Goal: Browse casually: Explore the website without a specific task or goal

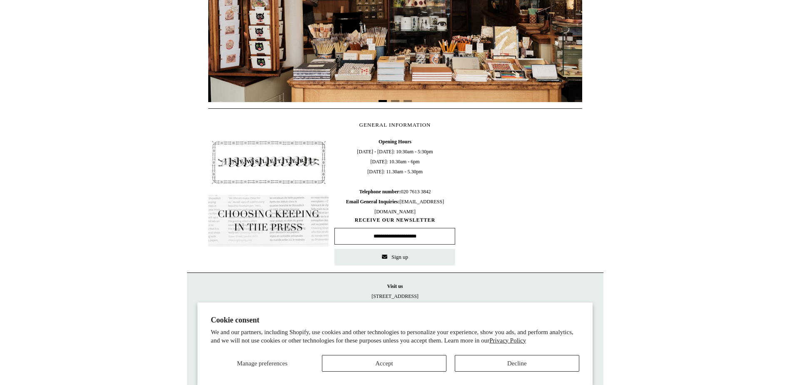
scroll to position [317, 0]
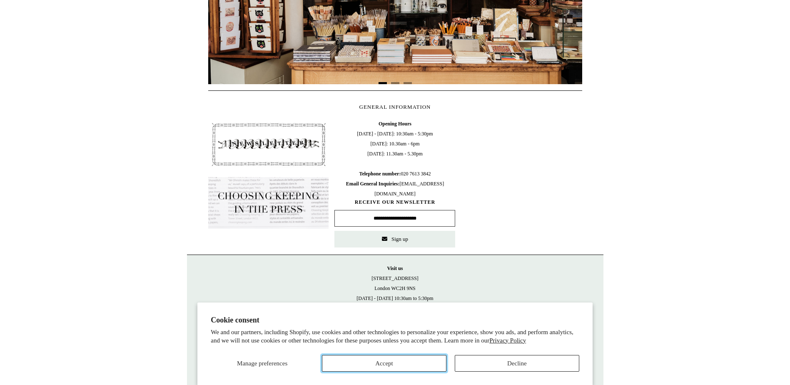
click at [392, 361] on button "Accept" at bounding box center [384, 363] width 124 height 17
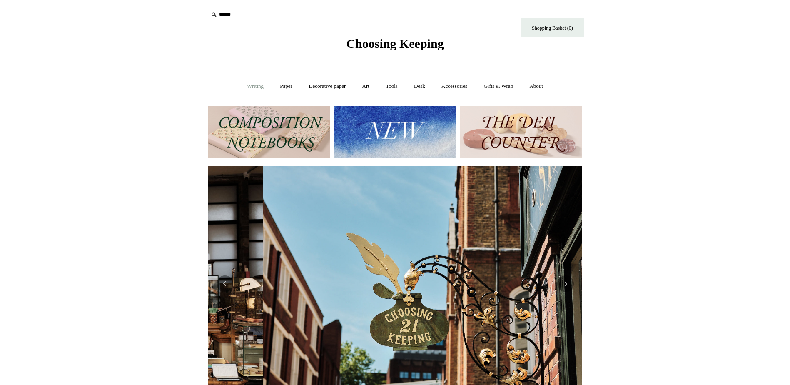
scroll to position [0, 374]
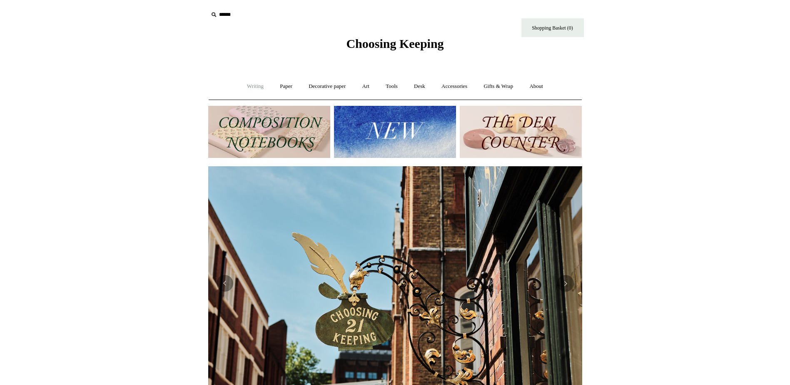
click at [249, 87] on link "Writing +" at bounding box center [255, 86] width 32 height 22
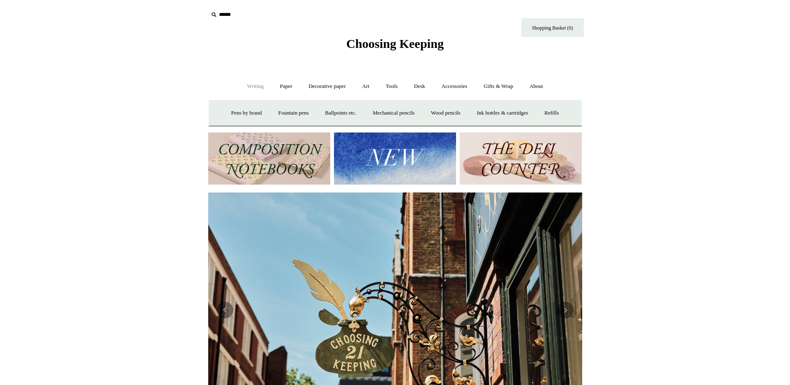
click at [416, 158] on img at bounding box center [395, 158] width 122 height 52
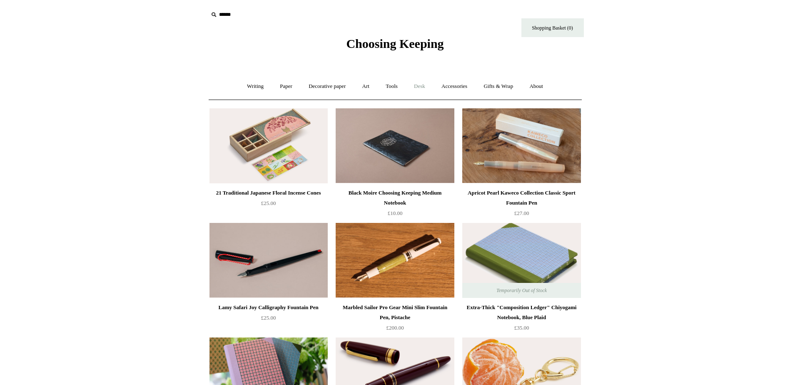
click at [423, 88] on link "Desk +" at bounding box center [419, 86] width 26 height 22
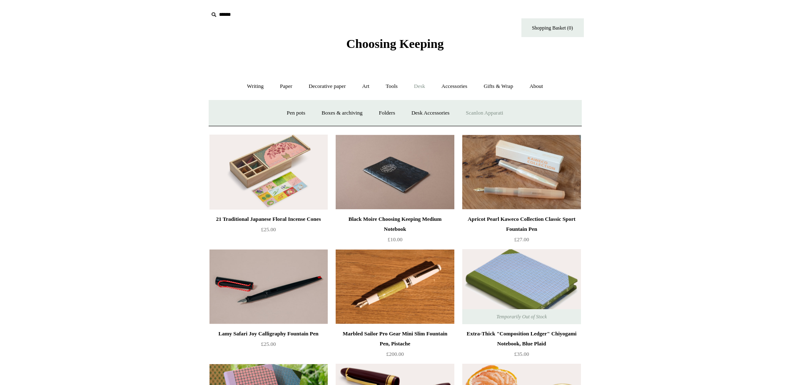
click at [490, 119] on link "Scanlon Apparati" at bounding box center [484, 113] width 52 height 22
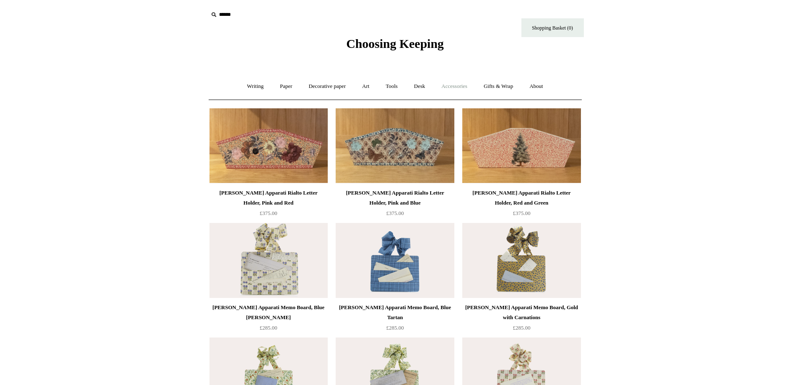
click at [452, 87] on link "Accessories +" at bounding box center [454, 86] width 41 height 22
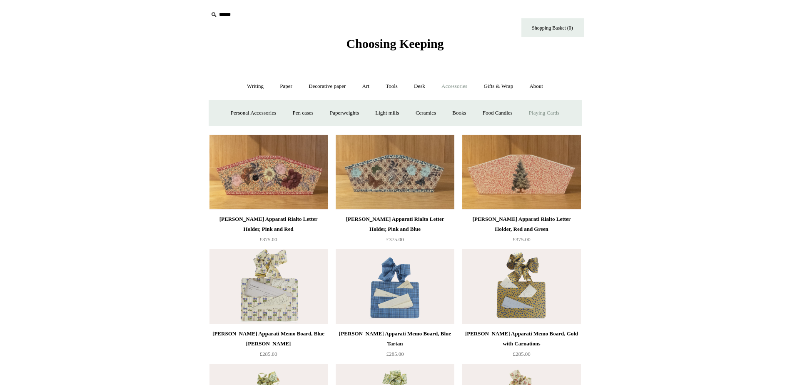
click at [540, 112] on link "Playing Cards" at bounding box center [543, 113] width 45 height 22
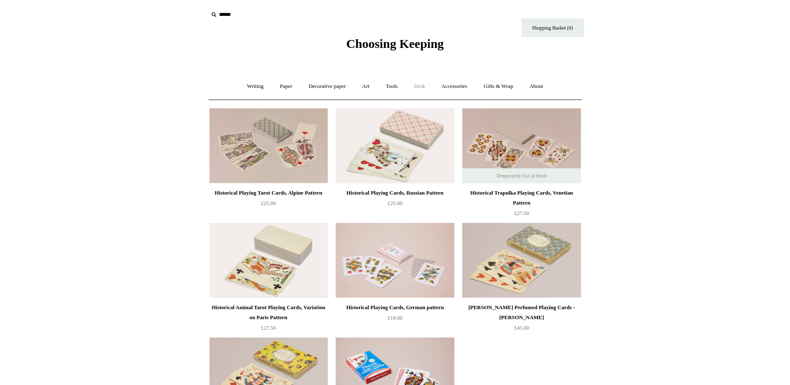
click at [418, 89] on link "Desk +" at bounding box center [419, 86] width 26 height 22
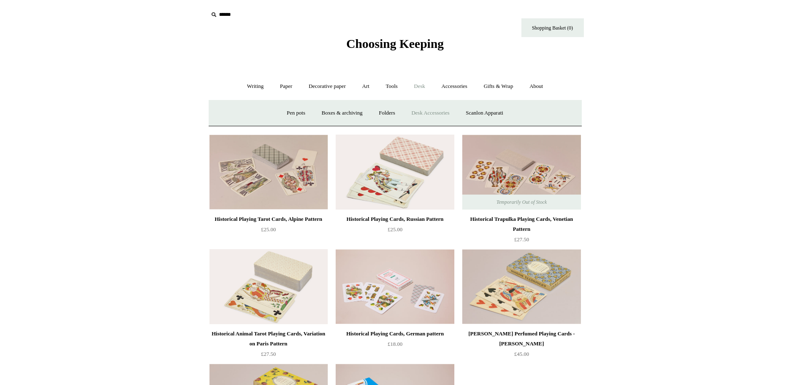
click at [432, 114] on link "Desk Accessories" at bounding box center [430, 113] width 53 height 22
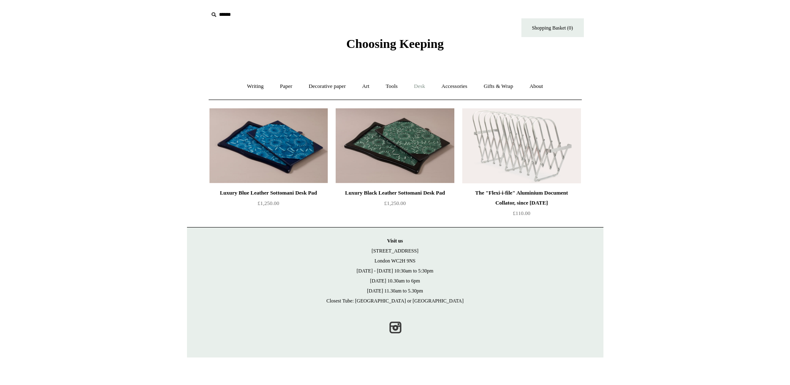
click at [419, 86] on link "Desk +" at bounding box center [419, 86] width 26 height 22
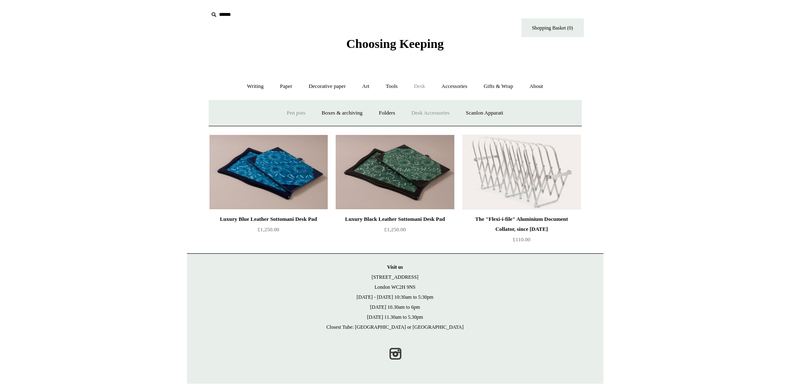
click at [283, 112] on link "Pen pots" at bounding box center [295, 113] width 33 height 22
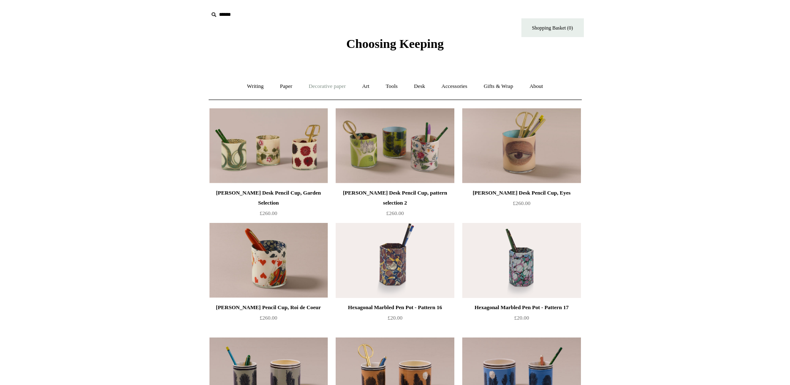
click at [324, 81] on link "Decorative paper +" at bounding box center [327, 86] width 52 height 22
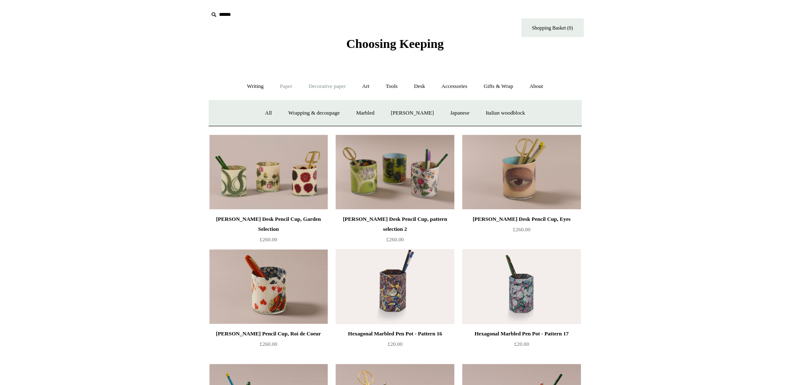
click at [288, 85] on link "Paper +" at bounding box center [285, 86] width 27 height 22
click at [273, 116] on link "Notebooks +" at bounding box center [278, 113] width 38 height 22
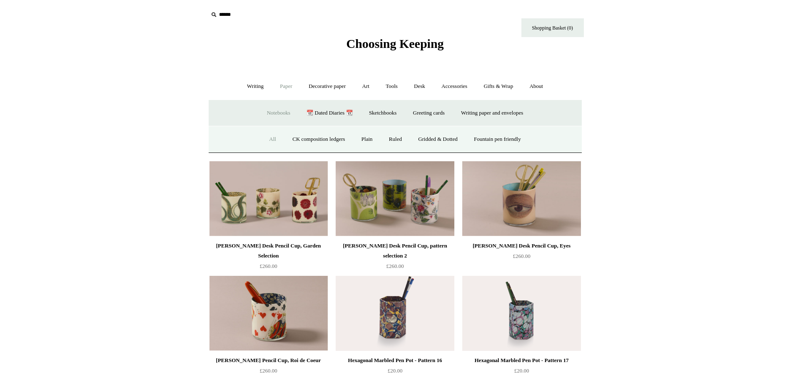
click at [262, 141] on link "All" at bounding box center [272, 139] width 22 height 22
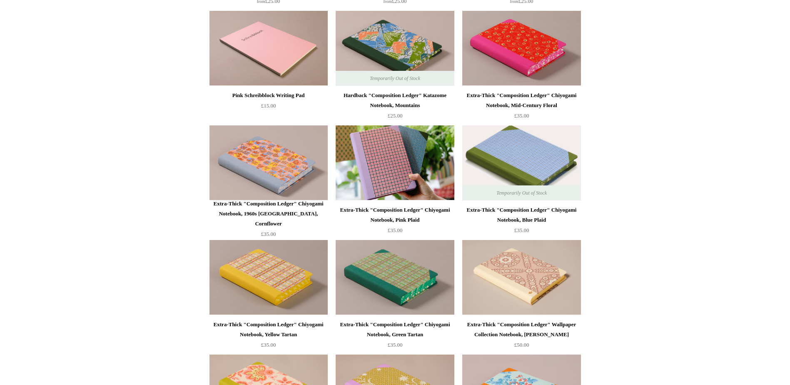
scroll to position [670, 0]
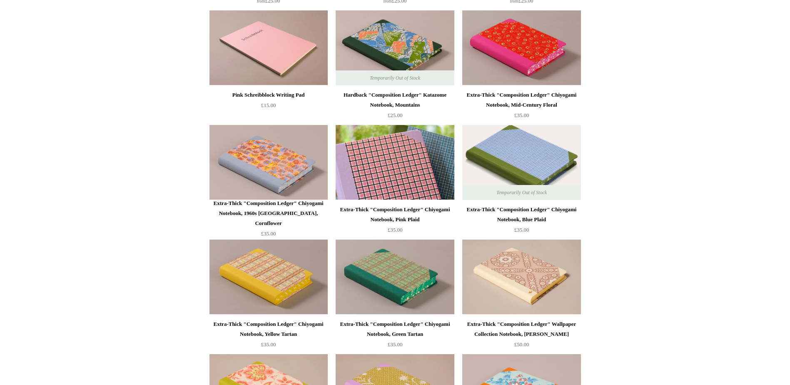
click at [389, 163] on img at bounding box center [395, 162] width 118 height 75
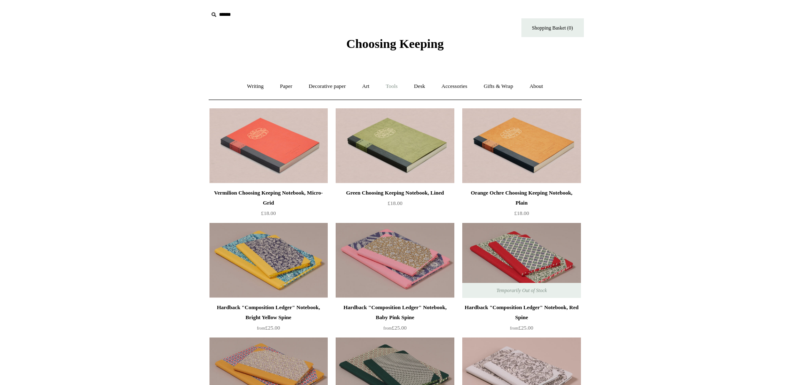
click at [395, 85] on link "Tools +" at bounding box center [391, 86] width 27 height 22
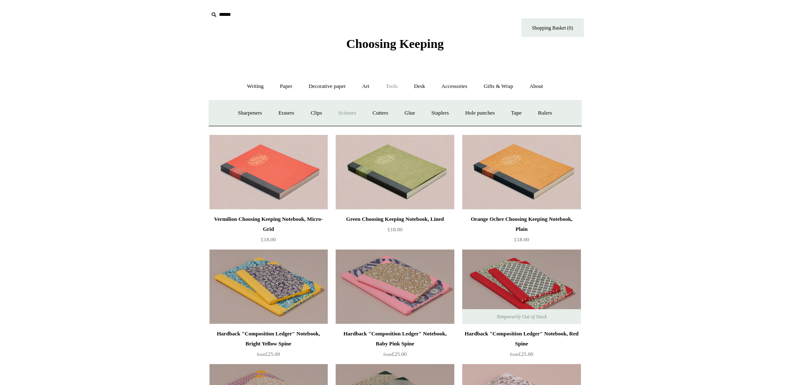
click at [346, 112] on link "Scissors" at bounding box center [347, 113] width 33 height 22
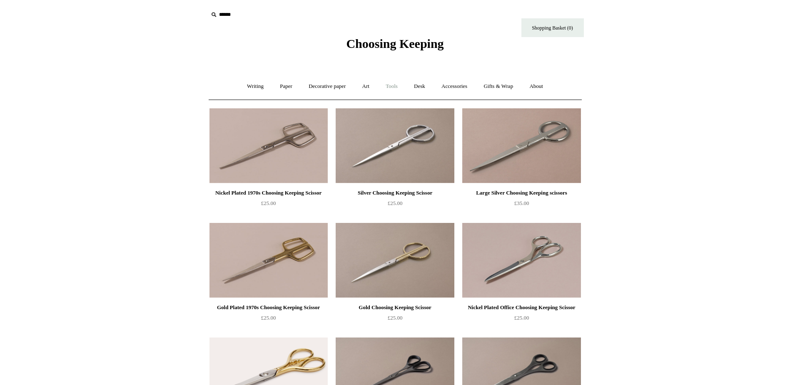
click at [393, 90] on link "Tools +" at bounding box center [391, 86] width 27 height 22
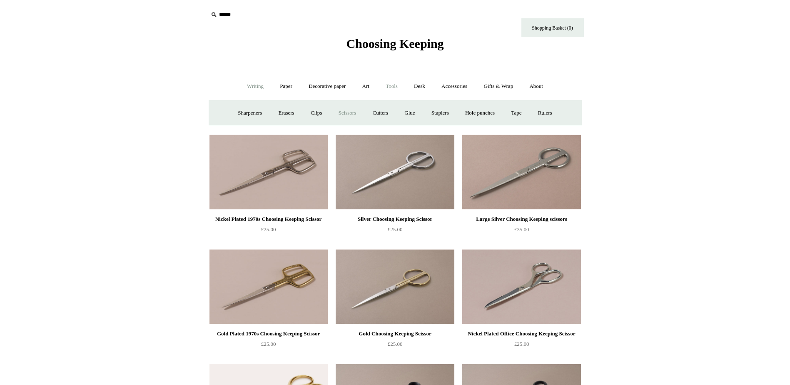
click at [254, 86] on link "Writing +" at bounding box center [255, 86] width 32 height 22
click at [244, 110] on link "Pens by brand +" at bounding box center [247, 113] width 46 height 22
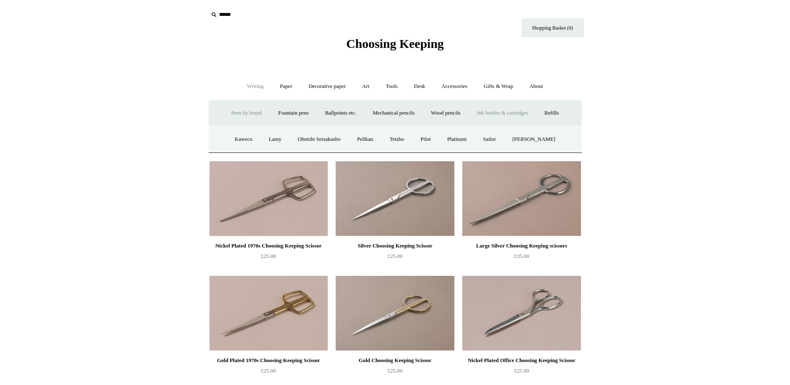
click at [505, 113] on link "Ink bottles & cartridges +" at bounding box center [502, 113] width 66 height 22
click at [445, 114] on link "Wood pencils +" at bounding box center [445, 113] width 45 height 22
click at [266, 143] on link "All" at bounding box center [274, 139] width 22 height 22
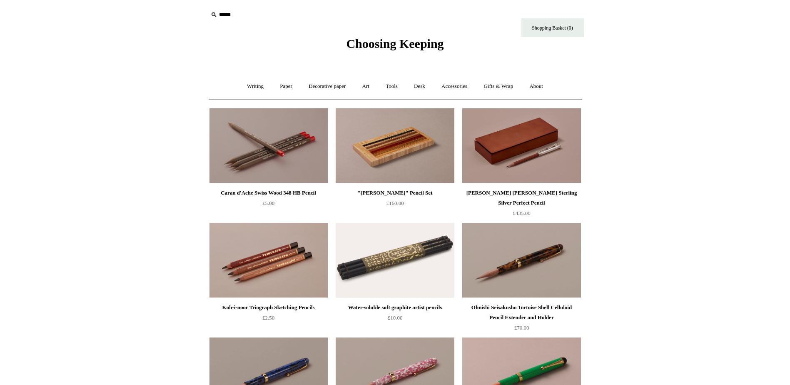
click at [414, 43] on span "Choosing Keeping" at bounding box center [394, 44] width 97 height 14
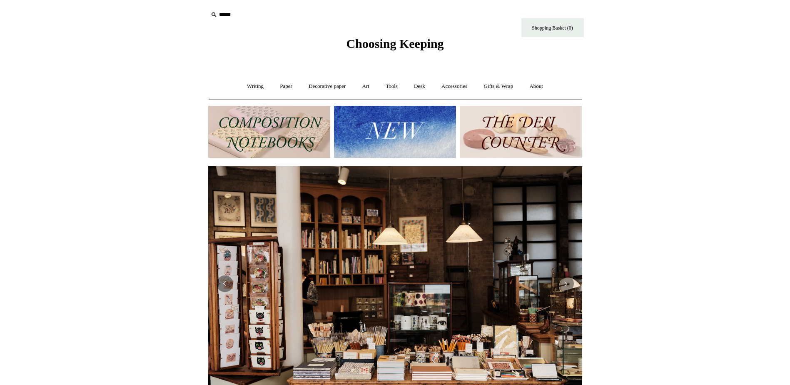
click at [563, 127] on img at bounding box center [521, 132] width 122 height 52
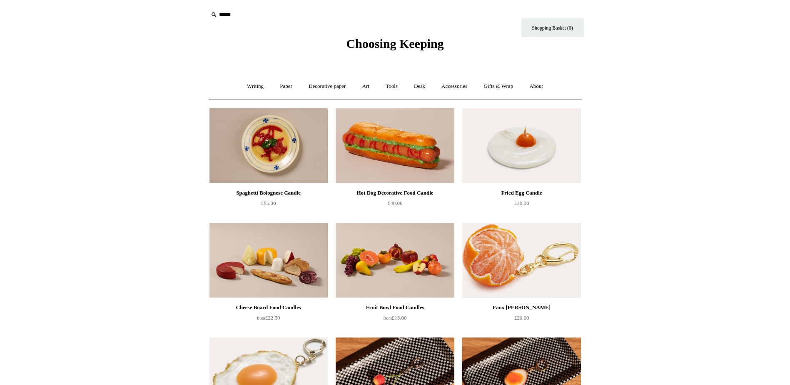
click at [431, 48] on span "Choosing Keeping" at bounding box center [394, 44] width 97 height 14
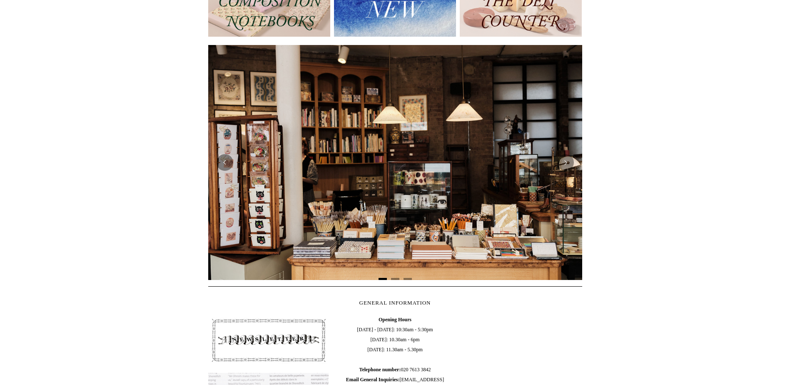
scroll to position [122, 0]
click at [567, 160] on button "Next" at bounding box center [565, 162] width 17 height 17
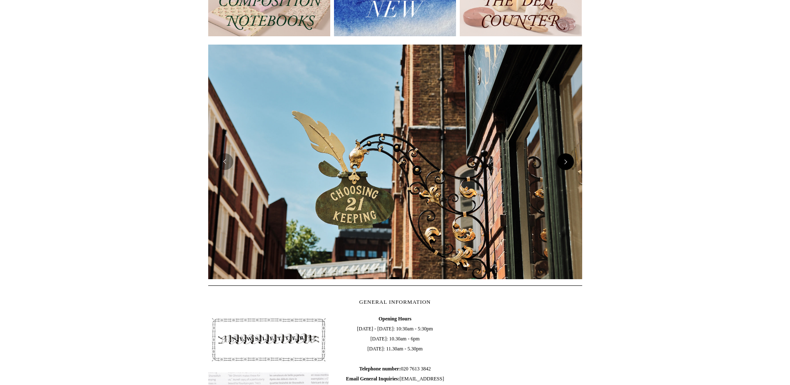
click at [567, 160] on button "Next" at bounding box center [565, 161] width 17 height 17
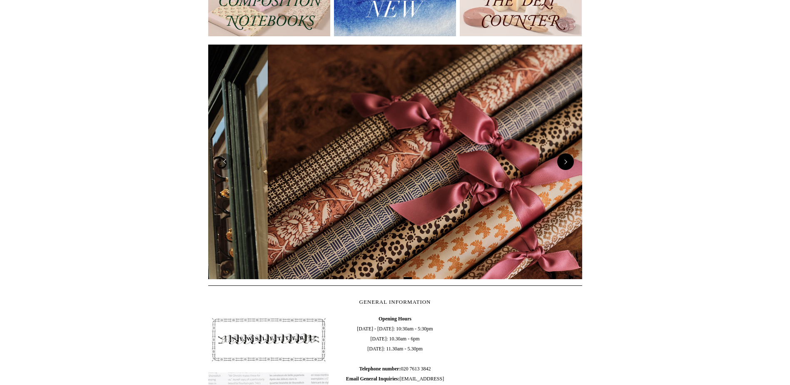
scroll to position [0, 748]
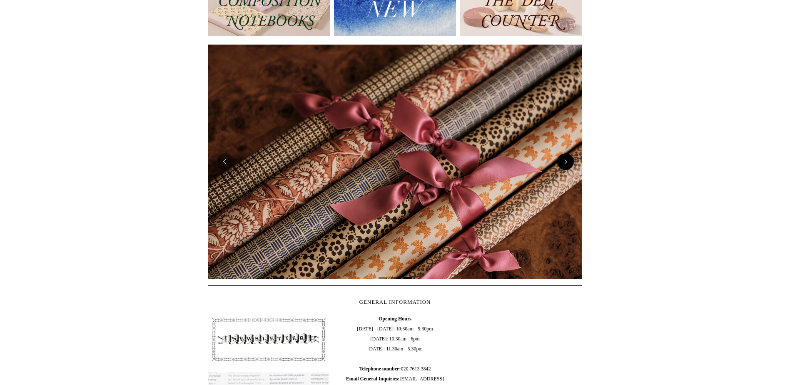
click at [567, 160] on button "Next" at bounding box center [565, 161] width 17 height 17
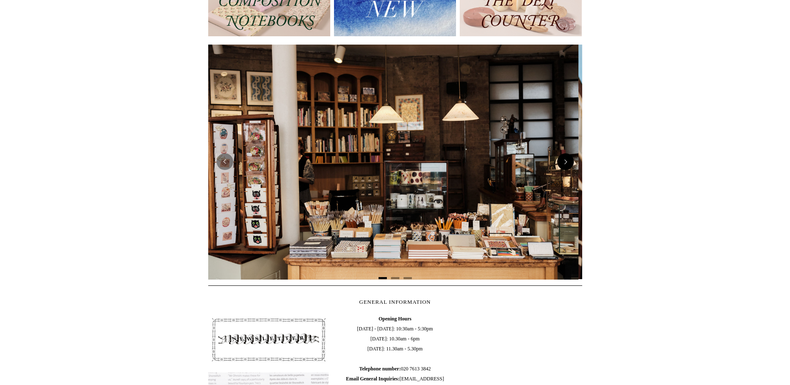
scroll to position [0, 0]
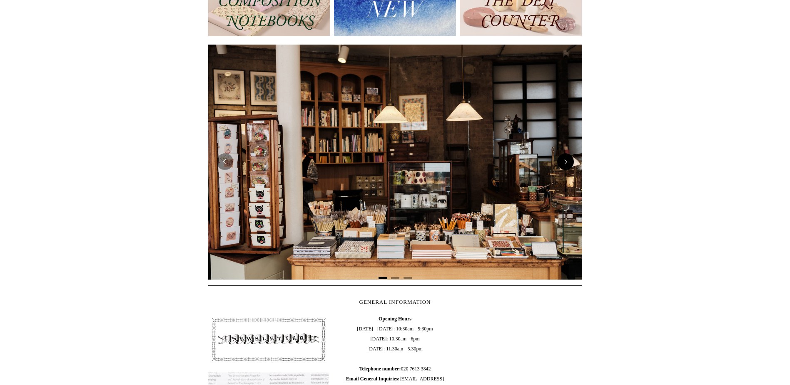
click at [567, 160] on button "Next" at bounding box center [565, 161] width 17 height 17
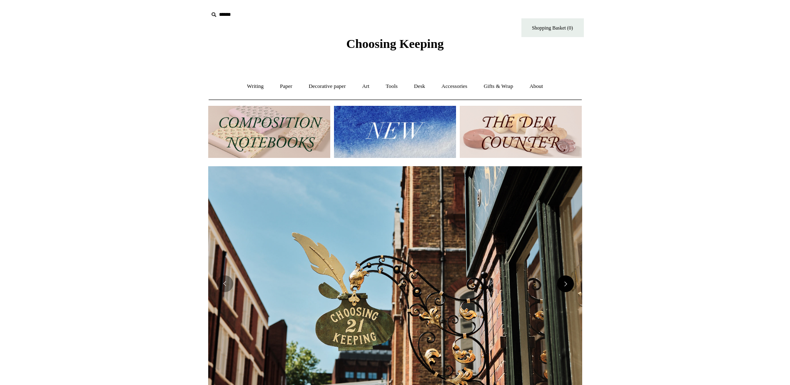
scroll to position [0, 374]
click at [328, 85] on link "Decorative paper +" at bounding box center [327, 86] width 52 height 22
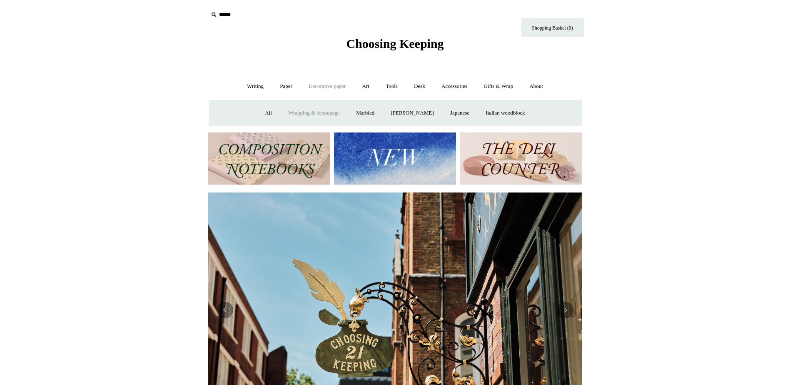
click at [318, 114] on link "Wrapping & decoupage" at bounding box center [314, 113] width 67 height 22
